Goal: Task Accomplishment & Management: Manage account settings

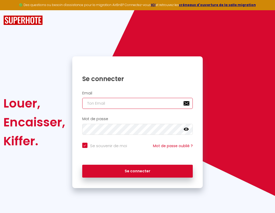
type input "s"
checkbox input "true"
type input "su"
checkbox input "true"
type input "sup"
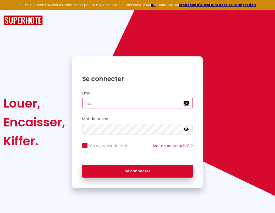
checkbox input "true"
type input "supe"
checkbox input "true"
type input "super"
checkbox input "true"
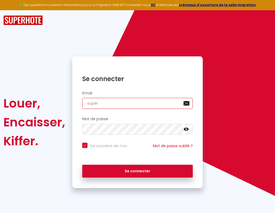
type input "superb"
checkbox input "true"
type input "superbo"
checkbox input "true"
type input "superbor"
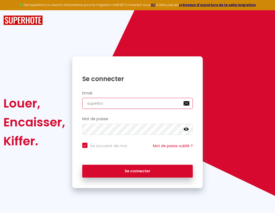
checkbox input "true"
type input "superbord"
checkbox input "true"
type input "superborde"
checkbox input "true"
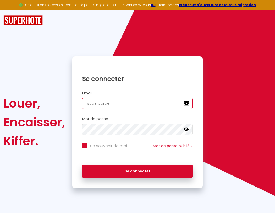
type input "superbordea"
checkbox input "true"
type input "superbordeau"
checkbox input "true"
type input "superbordeaux"
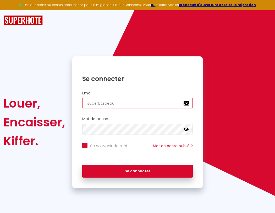
checkbox input "true"
type input "superbordeaux@"
checkbox input "true"
type input "superbordeaux@g"
checkbox input "true"
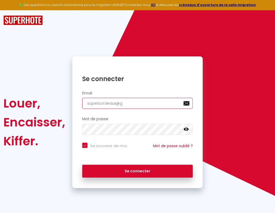
type input "superbordeaux@gm"
checkbox input "true"
type input "superbordeaux@gma"
checkbox input "true"
type input "superbordeaux@gmai"
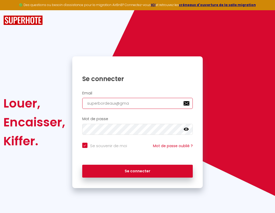
checkbox input "true"
type input "[EMAIL_ADDRESS]"
checkbox input "true"
type input "[EMAIL_ADDRESS]."
checkbox input "true"
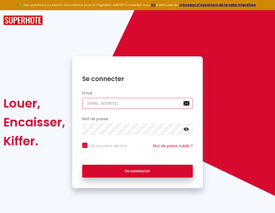
type input "superbordeaux@gmail.c"
checkbox input "true"
type input "[EMAIL_ADDRESS][DOMAIN_NAME]"
checkbox input "true"
type input "[EMAIL_ADDRESS][DOMAIN_NAME]"
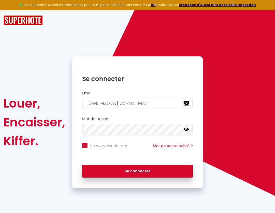
checkbox input "true"
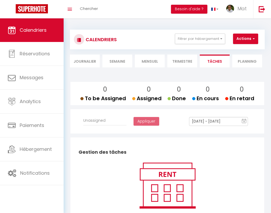
select select
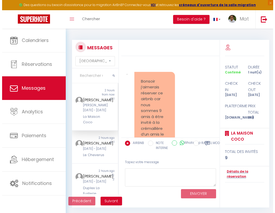
scroll to position [4551, 0]
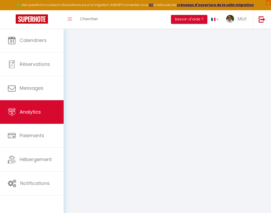
select select "2025"
select select "9"
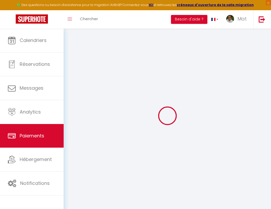
select select "2"
select select "0"
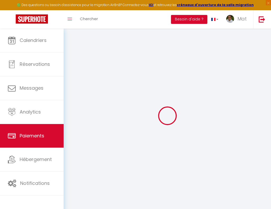
select select "0"
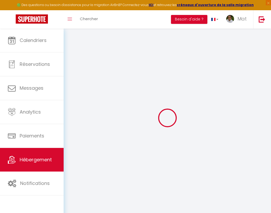
checkbox input "true"
checkbox input "false"
